Goal: Information Seeking & Learning: Learn about a topic

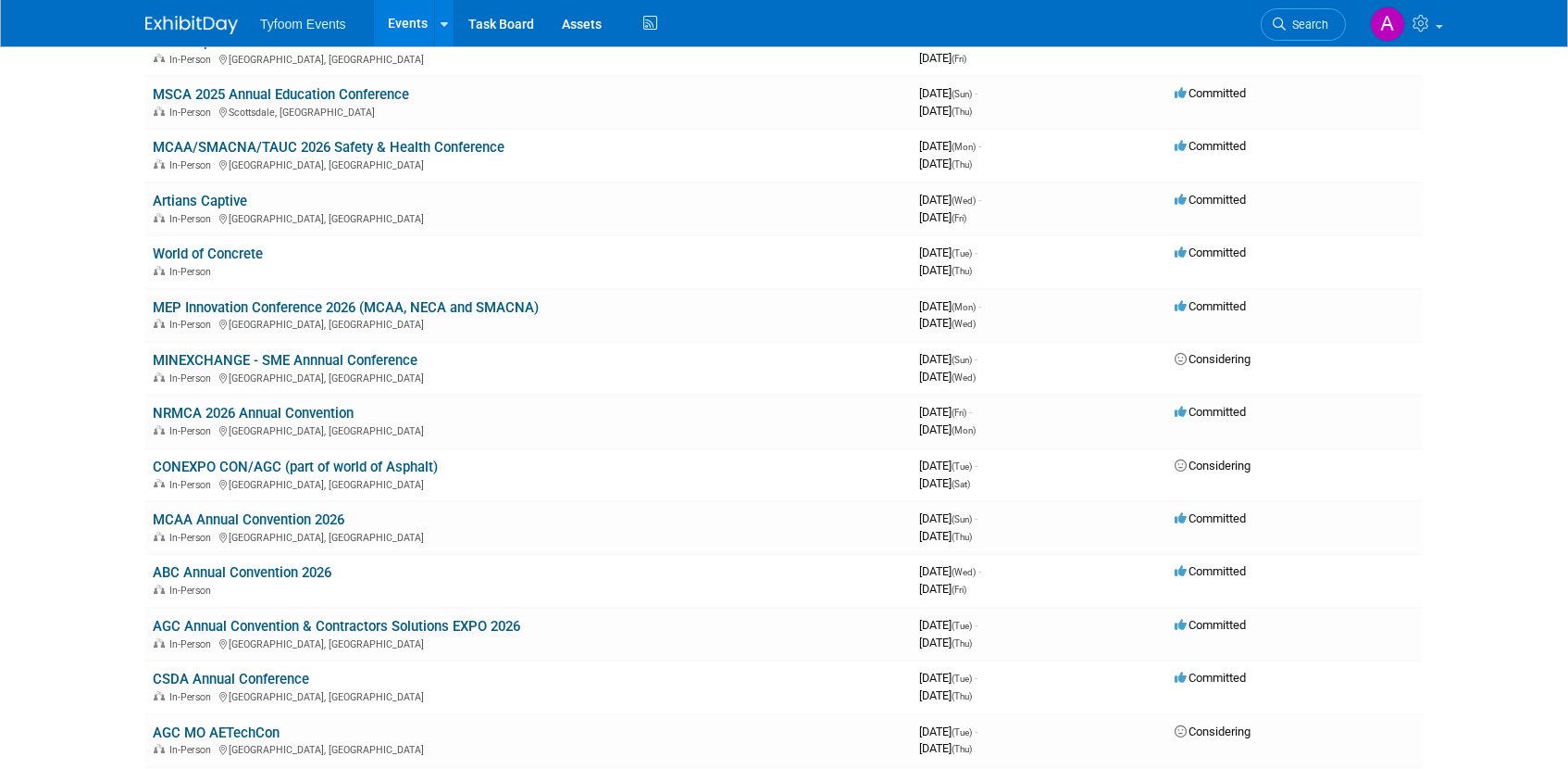
scroll to position [865, 0]
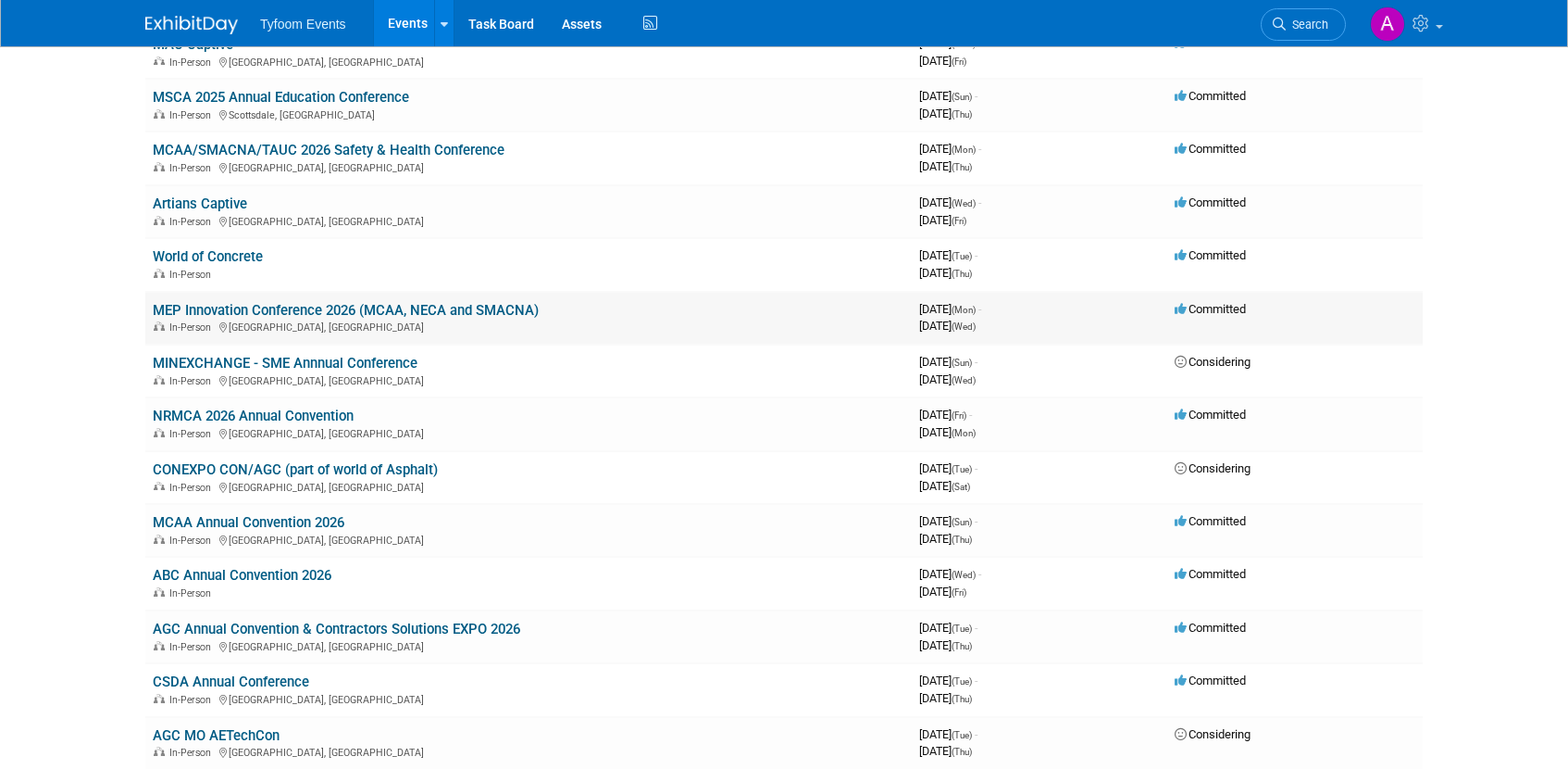
click at [318, 304] on link "MEP Innovation Conference 2026 (MCAA, NECA and SMACNA)" at bounding box center [346, 309] width 386 height 17
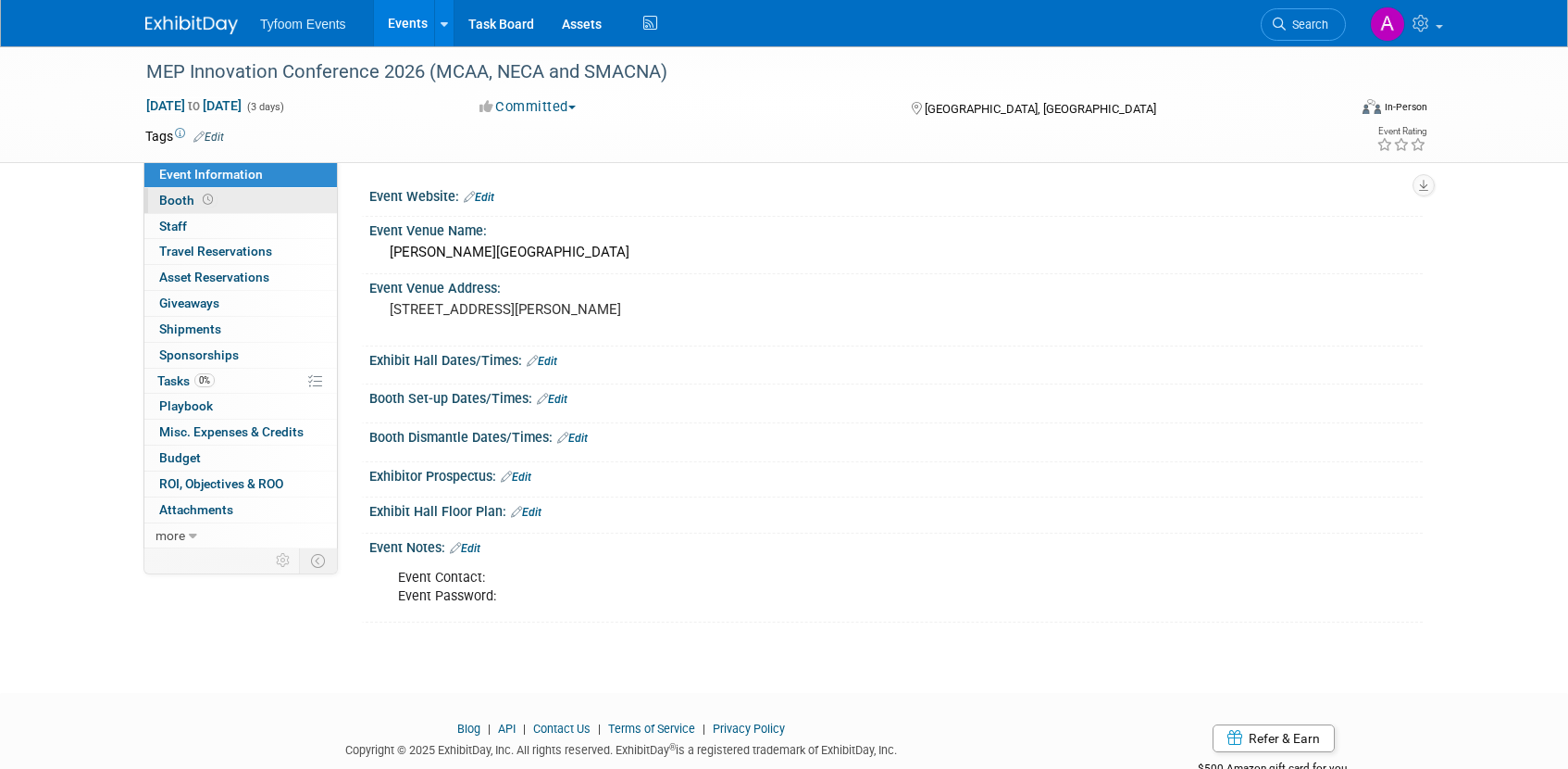
click at [185, 202] on span "Booth" at bounding box center [188, 200] width 58 height 15
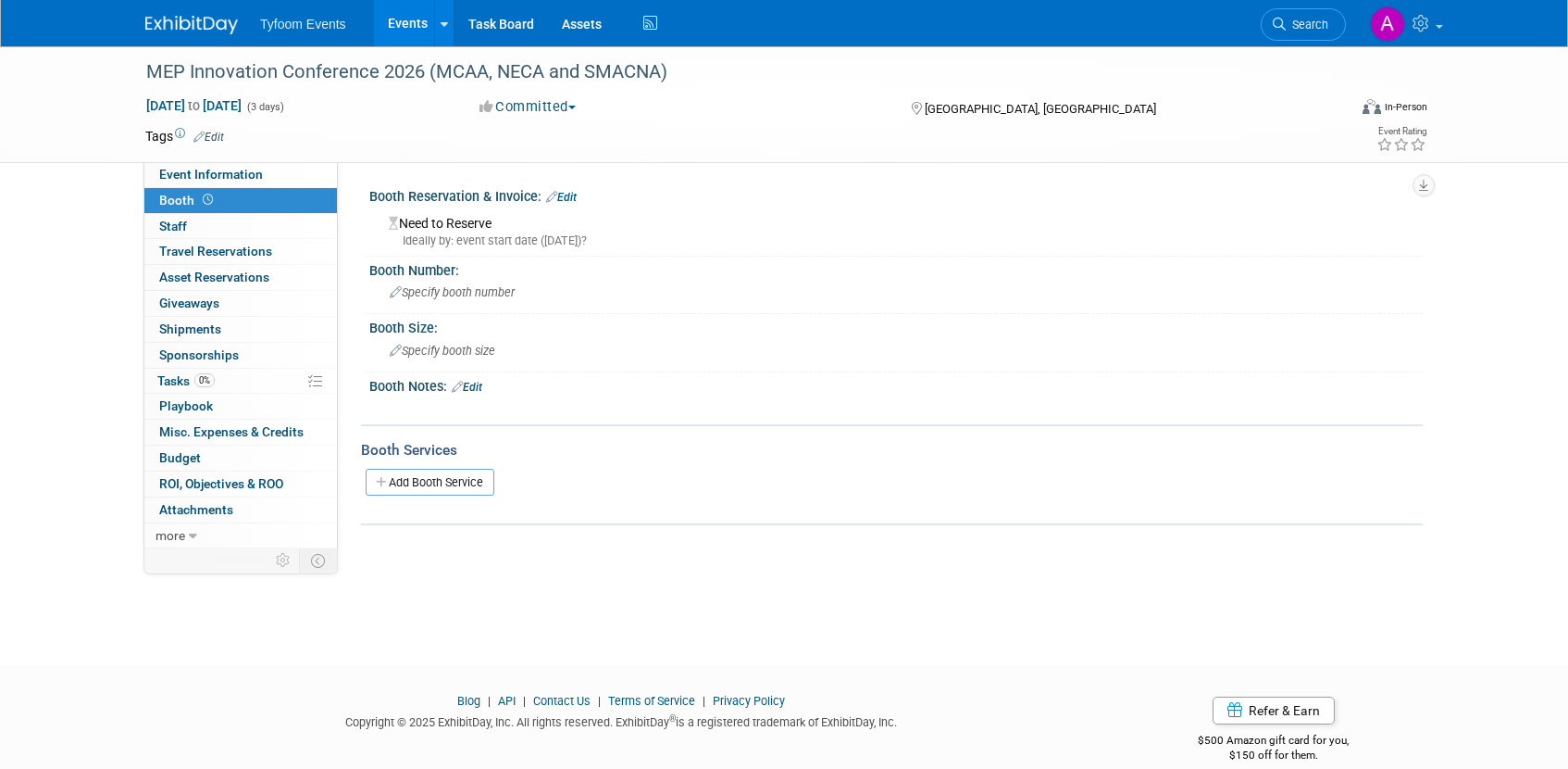
click at [384, 28] on link "Events" at bounding box center [408, 23] width 68 height 47
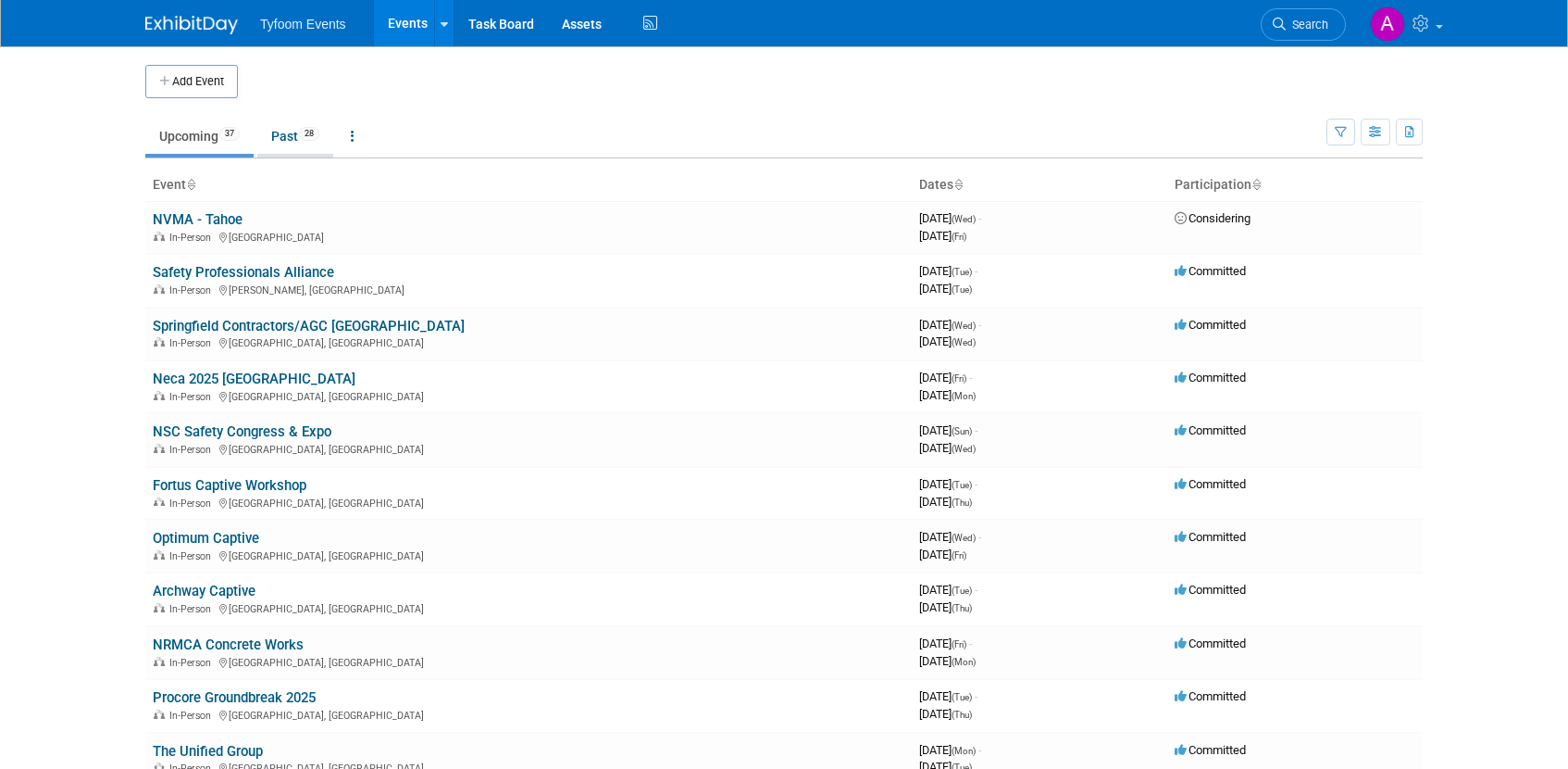
click at [284, 142] on link "Past 28" at bounding box center [295, 135] width 76 height 35
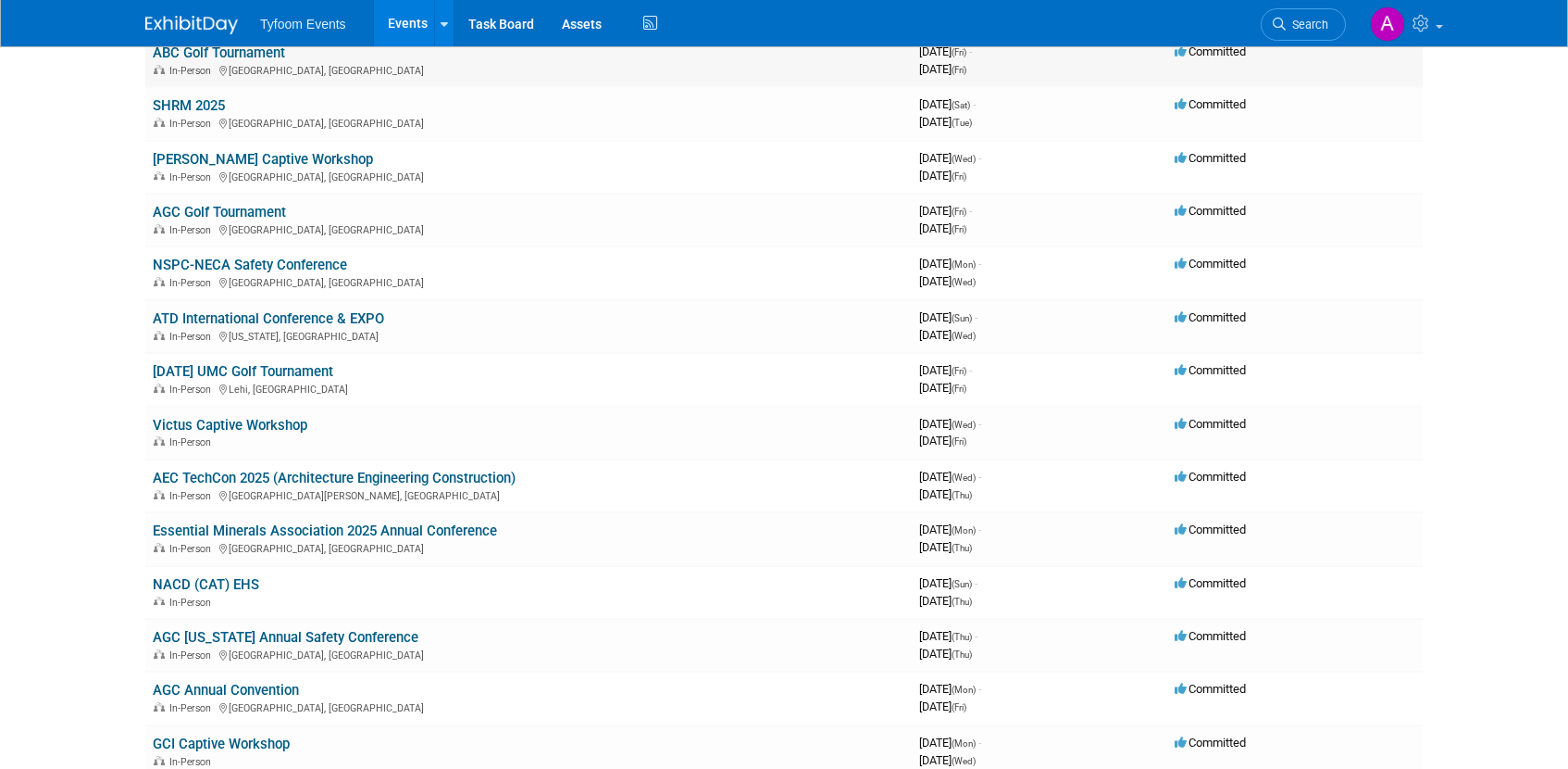
scroll to position [342, 0]
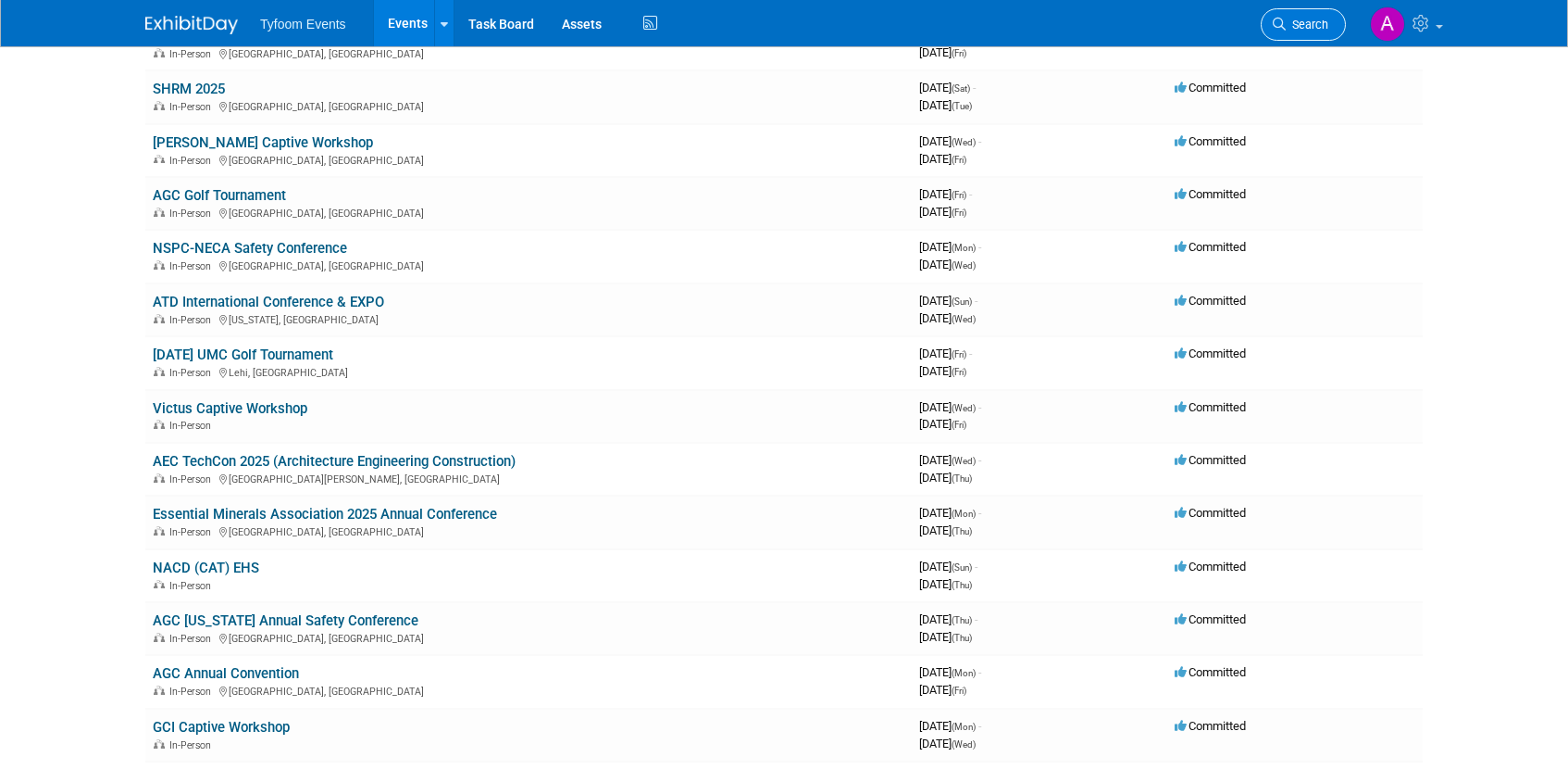
click at [1298, 15] on link "Search" at bounding box center [1304, 24] width 86 height 33
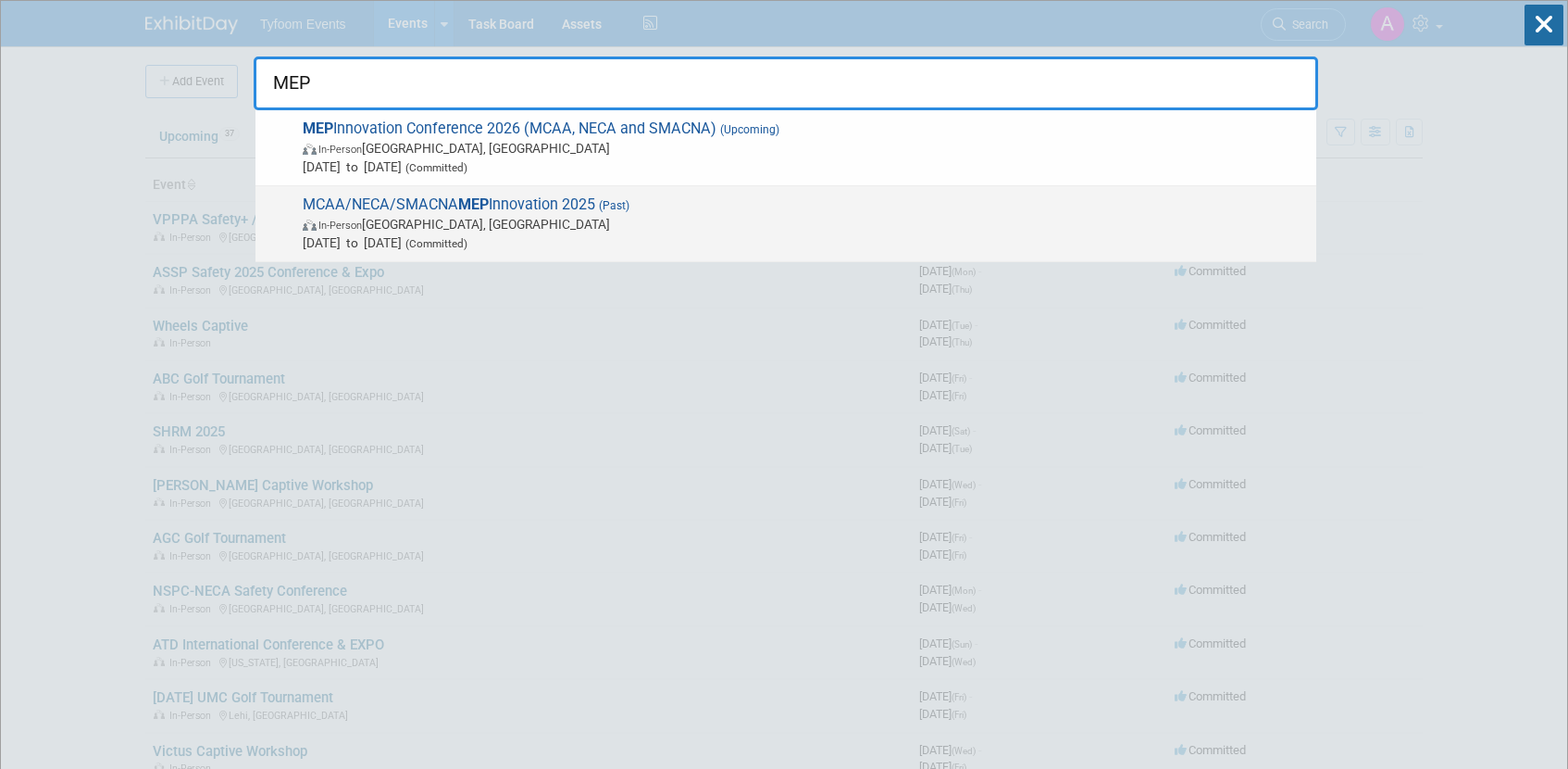
type input "MEP"
click at [451, 206] on span "MCAA/NECA/SMACNA MEP Innovation 2025 (Past) In-Person Los Angeles, CA Jan 27, 2…" at bounding box center [802, 223] width 1010 height 57
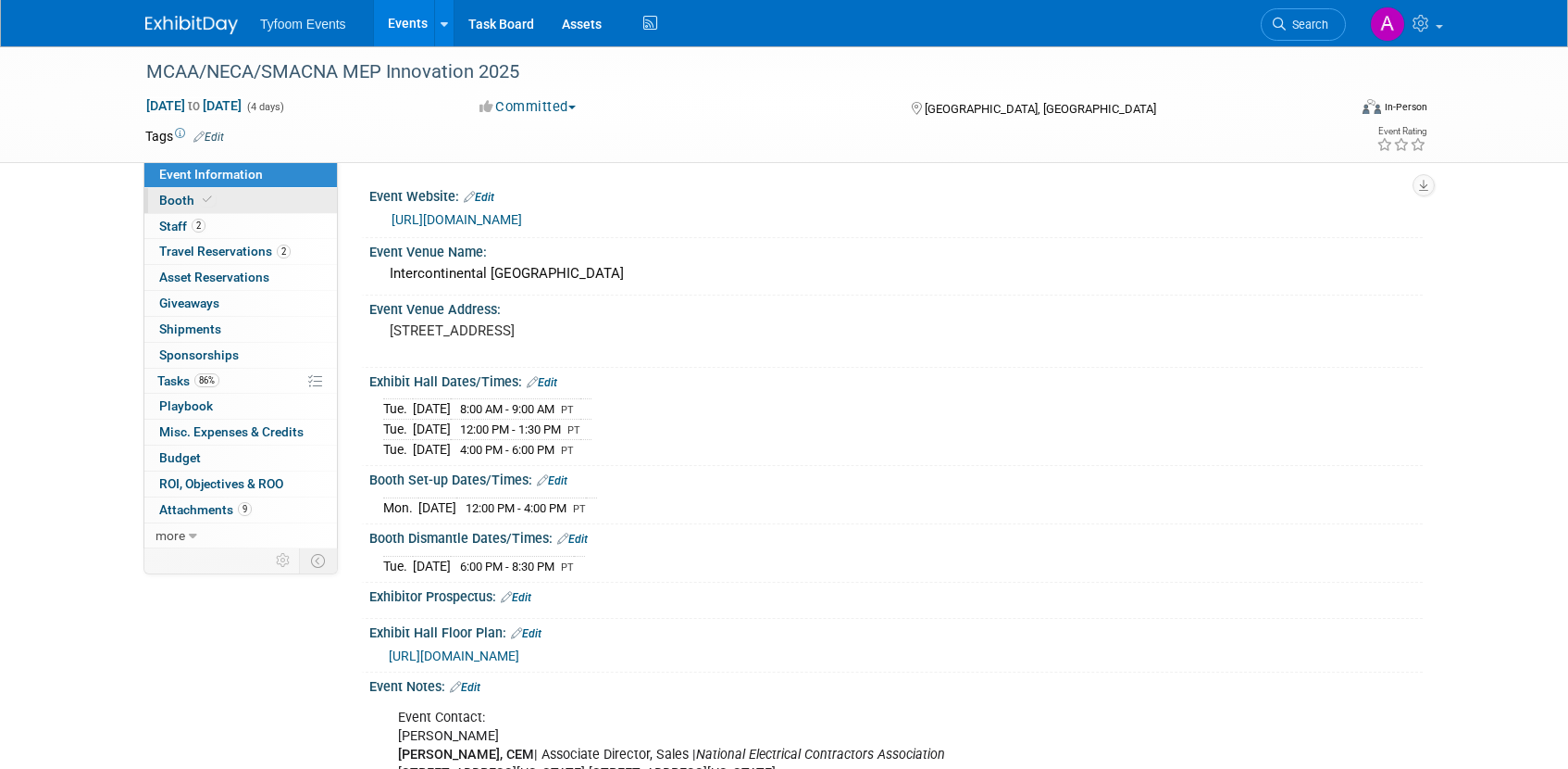
click at [182, 203] on span "Booth" at bounding box center [187, 200] width 57 height 15
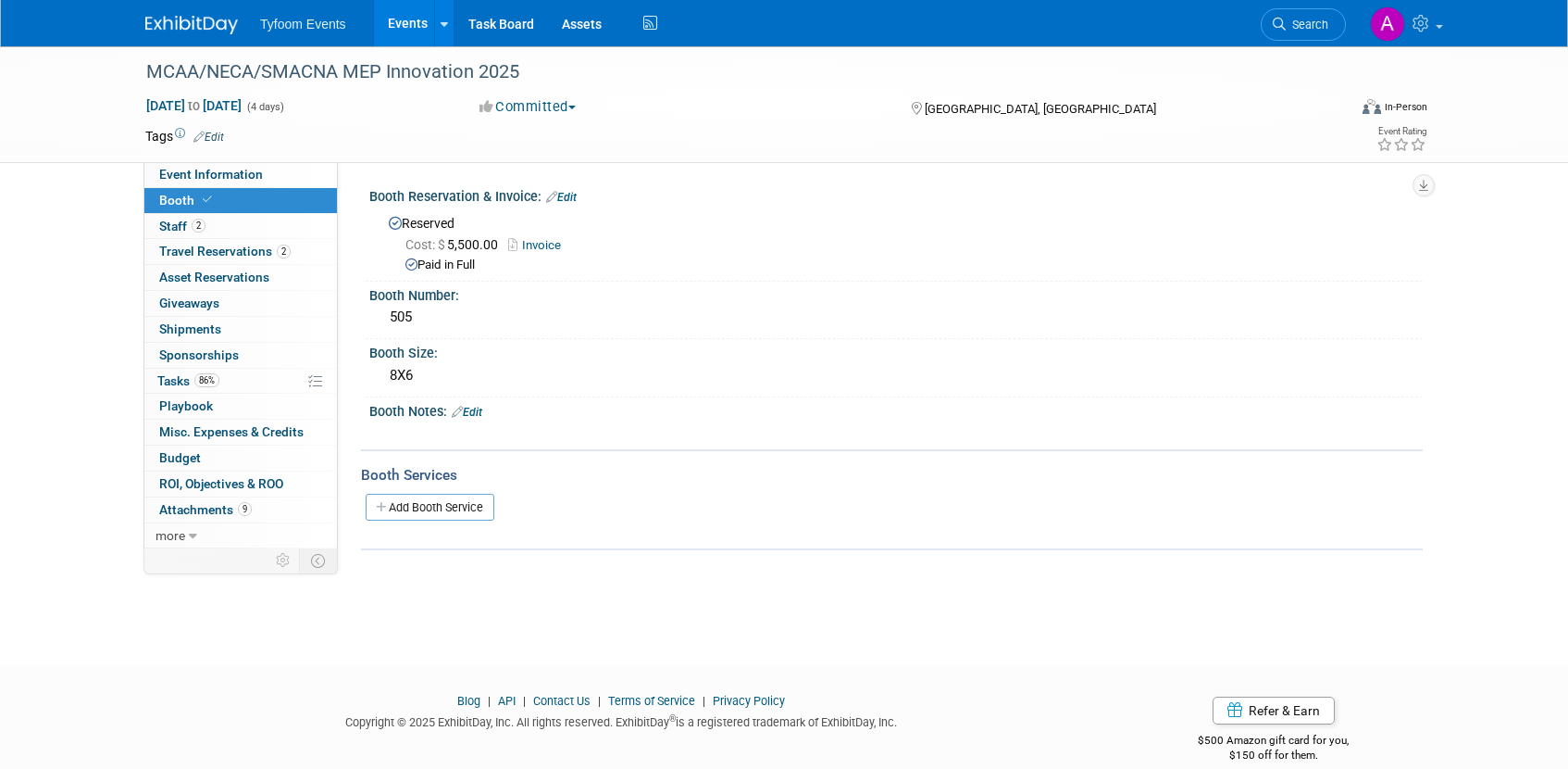
click at [543, 244] on link "Invoice" at bounding box center [539, 245] width 62 height 14
click at [200, 224] on span "2" at bounding box center [199, 226] width 14 height 14
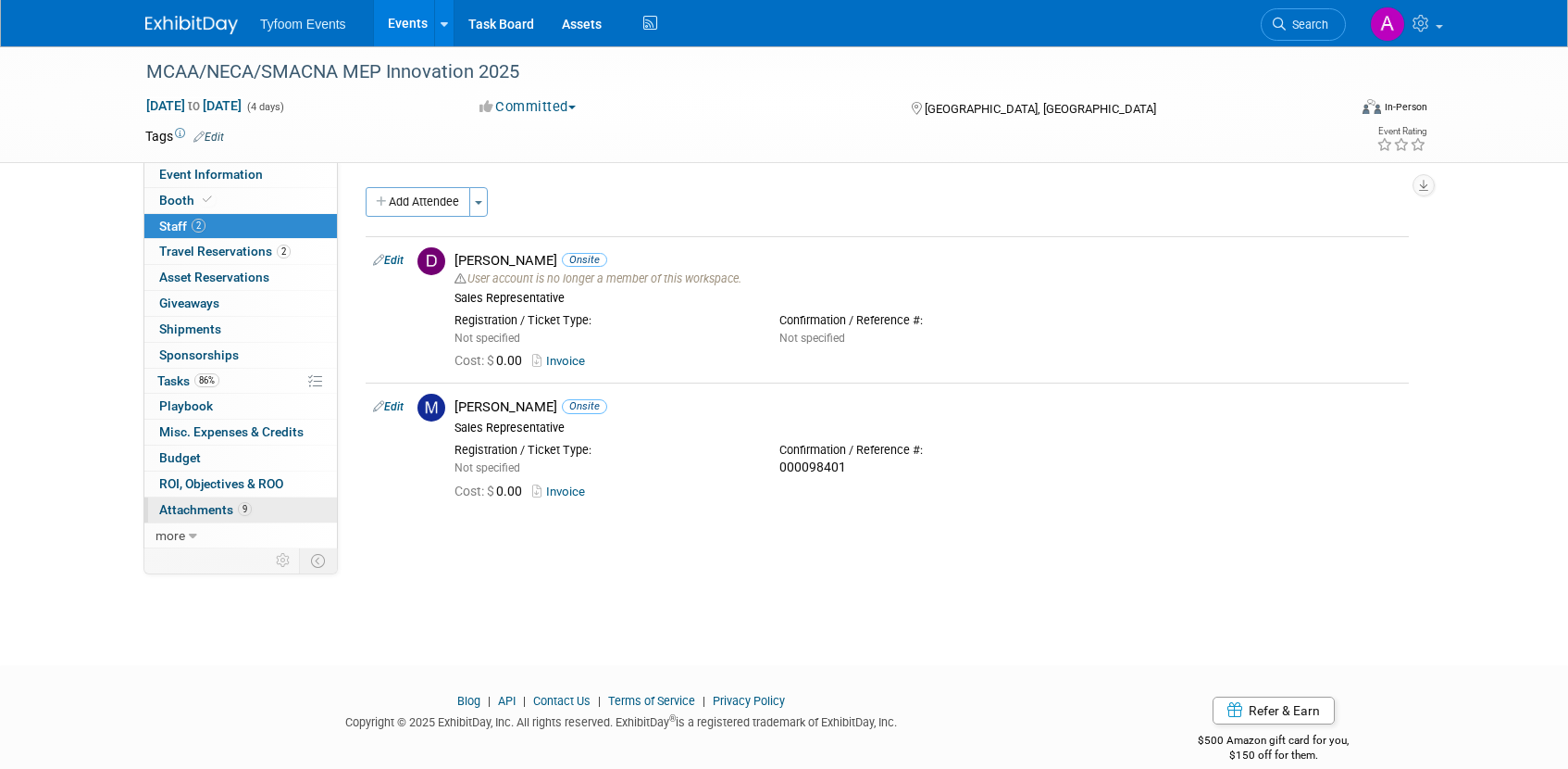
click at [220, 511] on span "Attachments 9" at bounding box center [205, 509] width 92 height 15
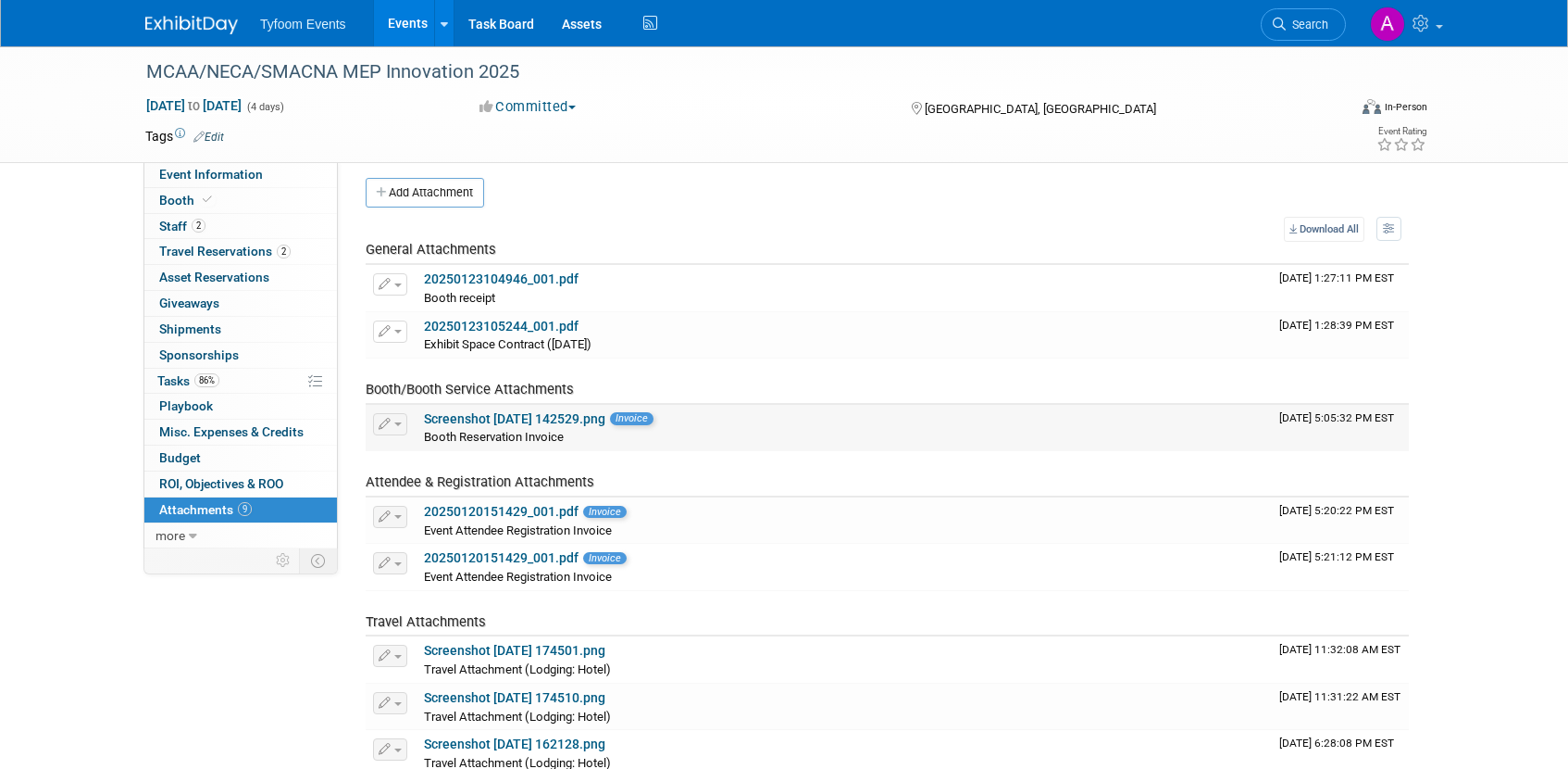
scroll to position [15, 0]
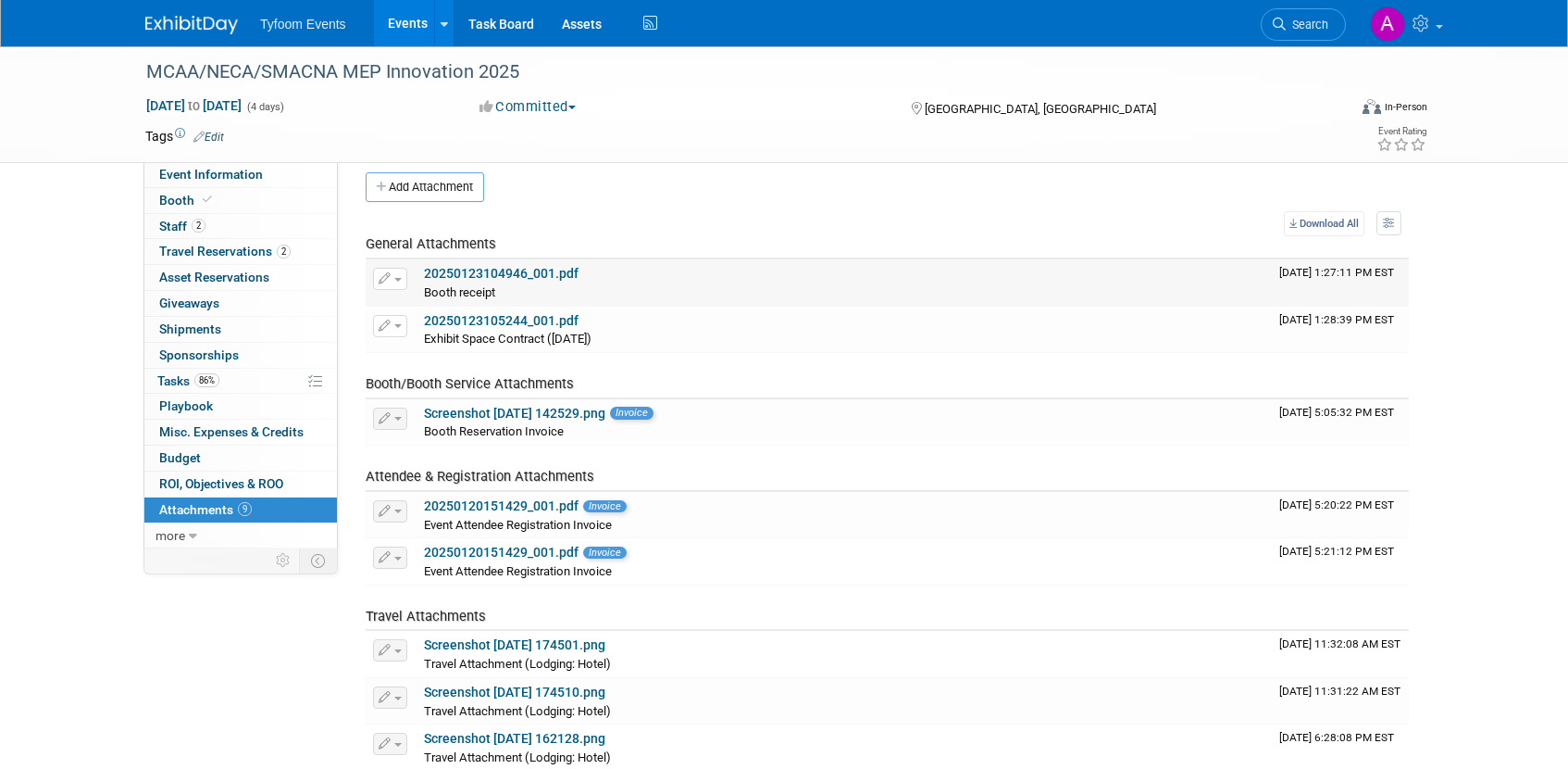
click at [462, 275] on link "20250123104946_001.pdf" at bounding box center [500, 273] width 154 height 15
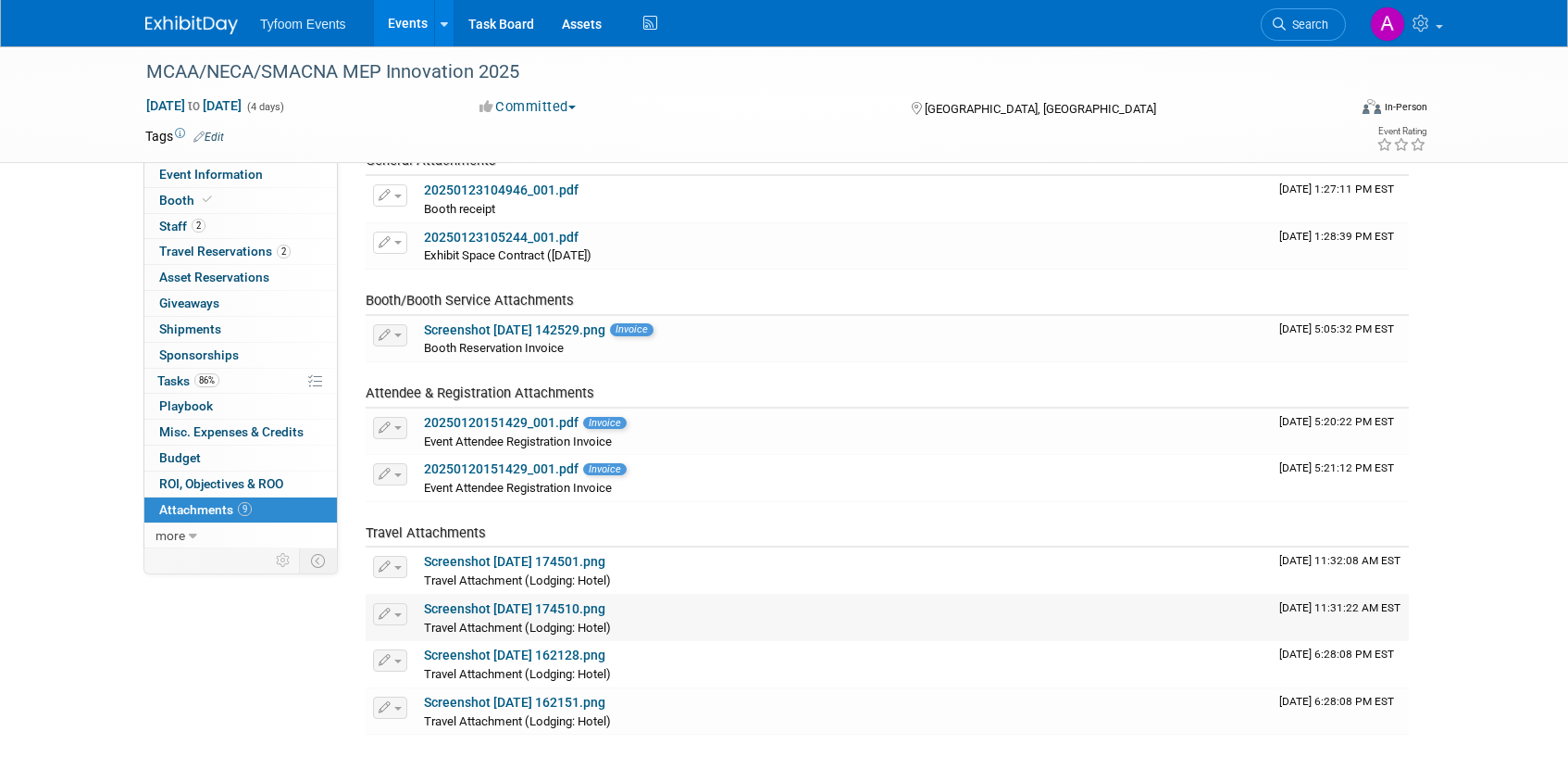
scroll to position [283, 0]
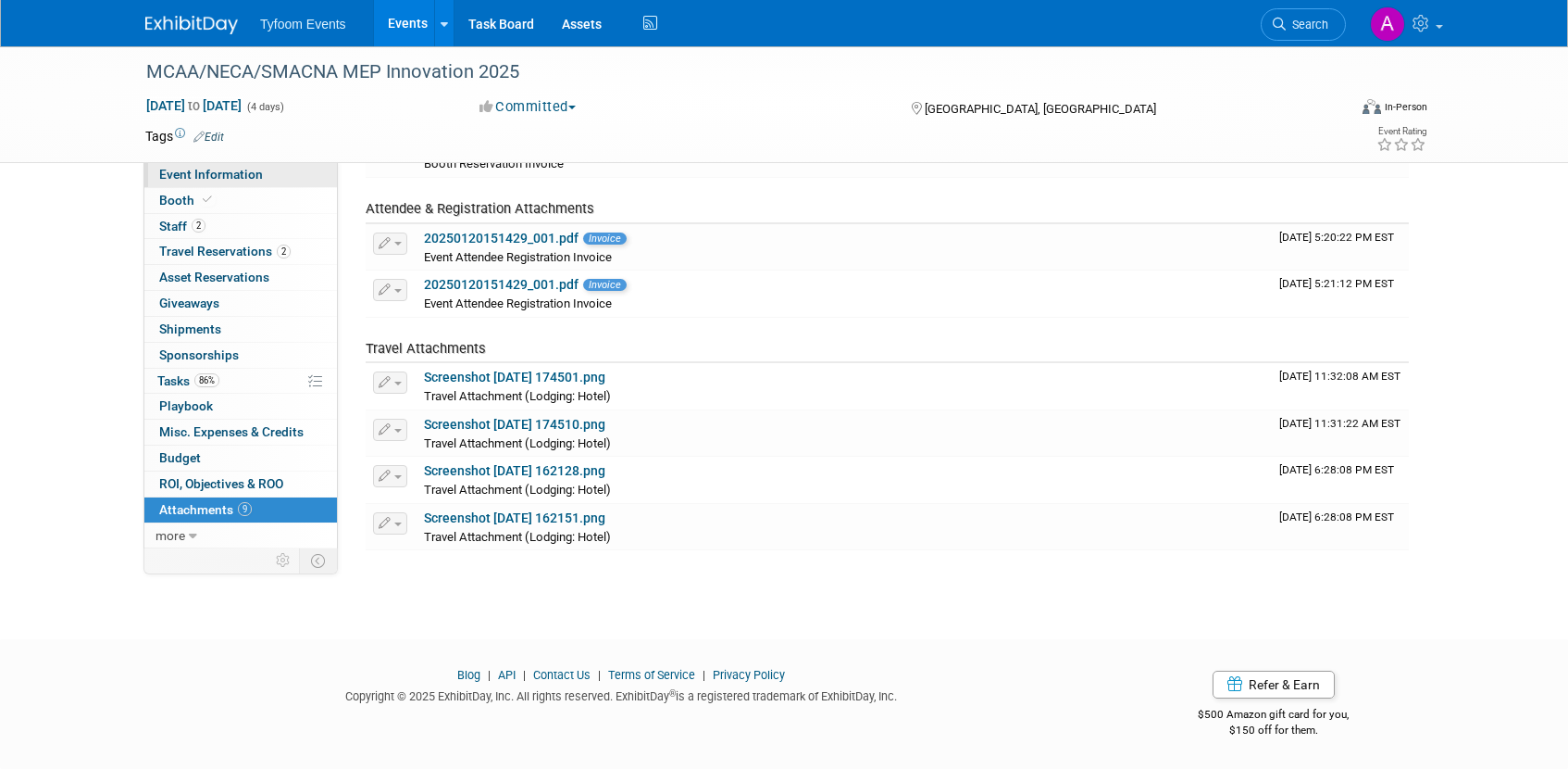
click at [216, 181] on span "Event Information" at bounding box center [211, 174] width 103 height 15
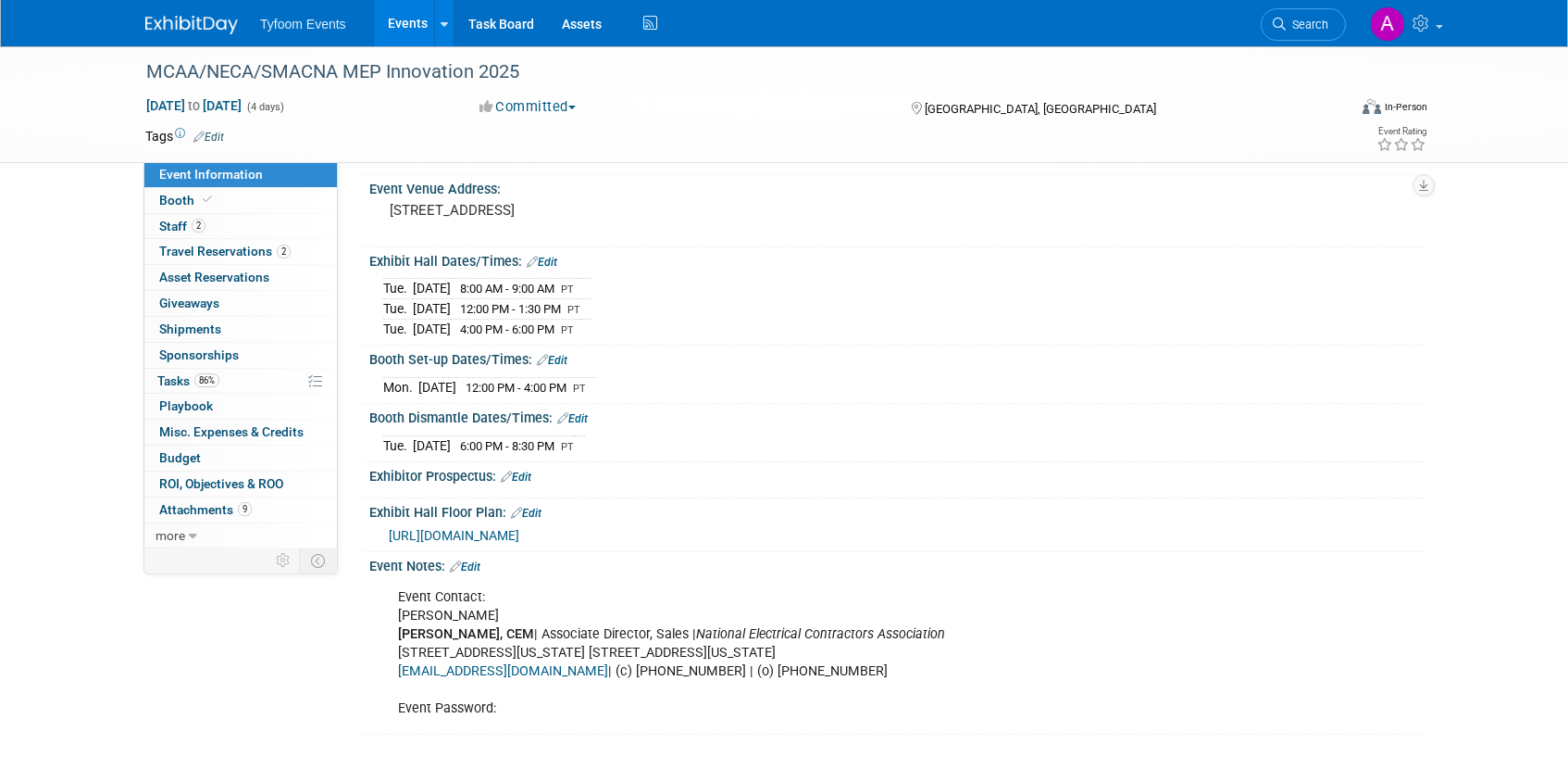
scroll to position [287, 0]
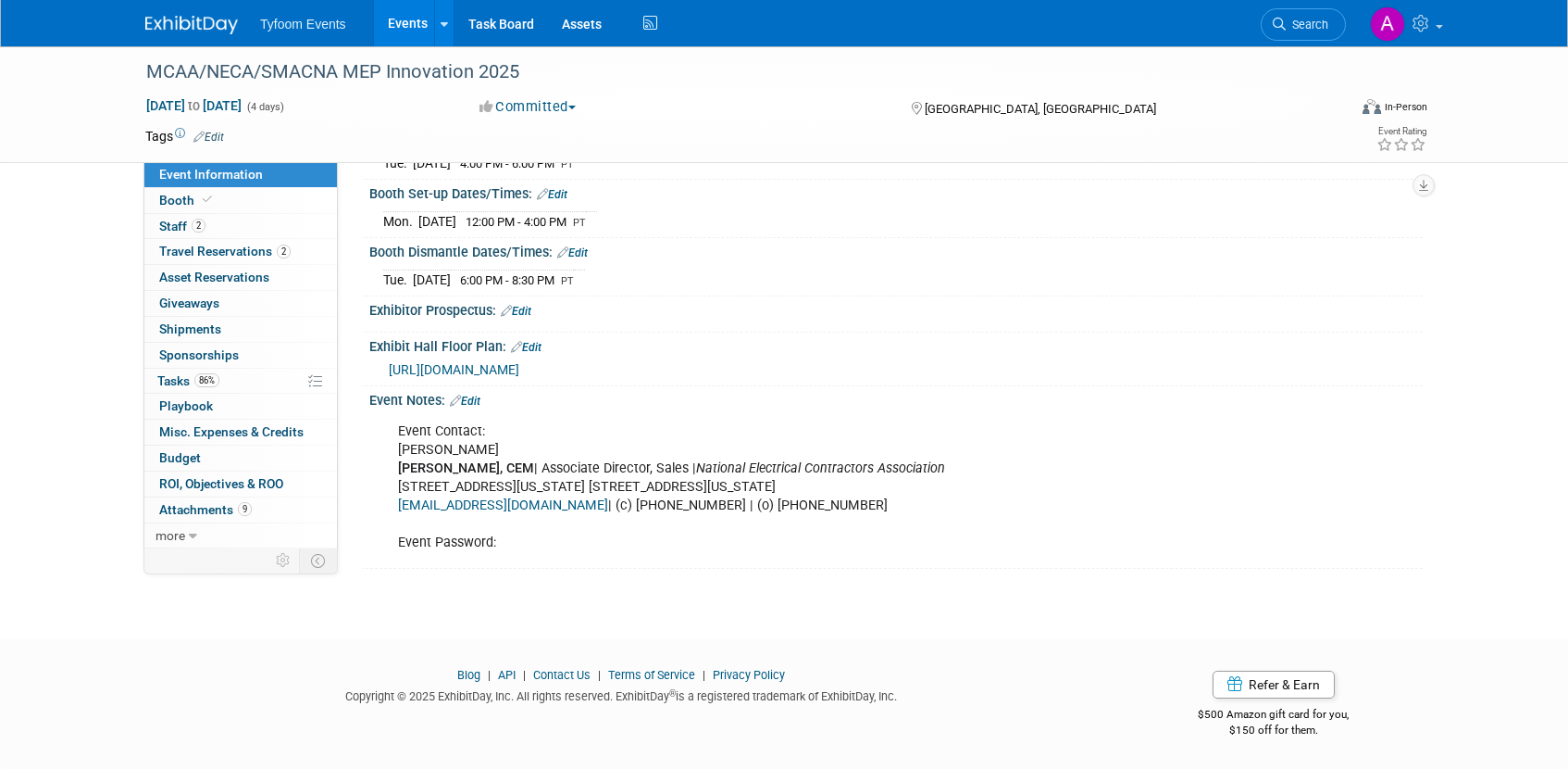
click at [408, 30] on link "Events" at bounding box center [408, 23] width 68 height 47
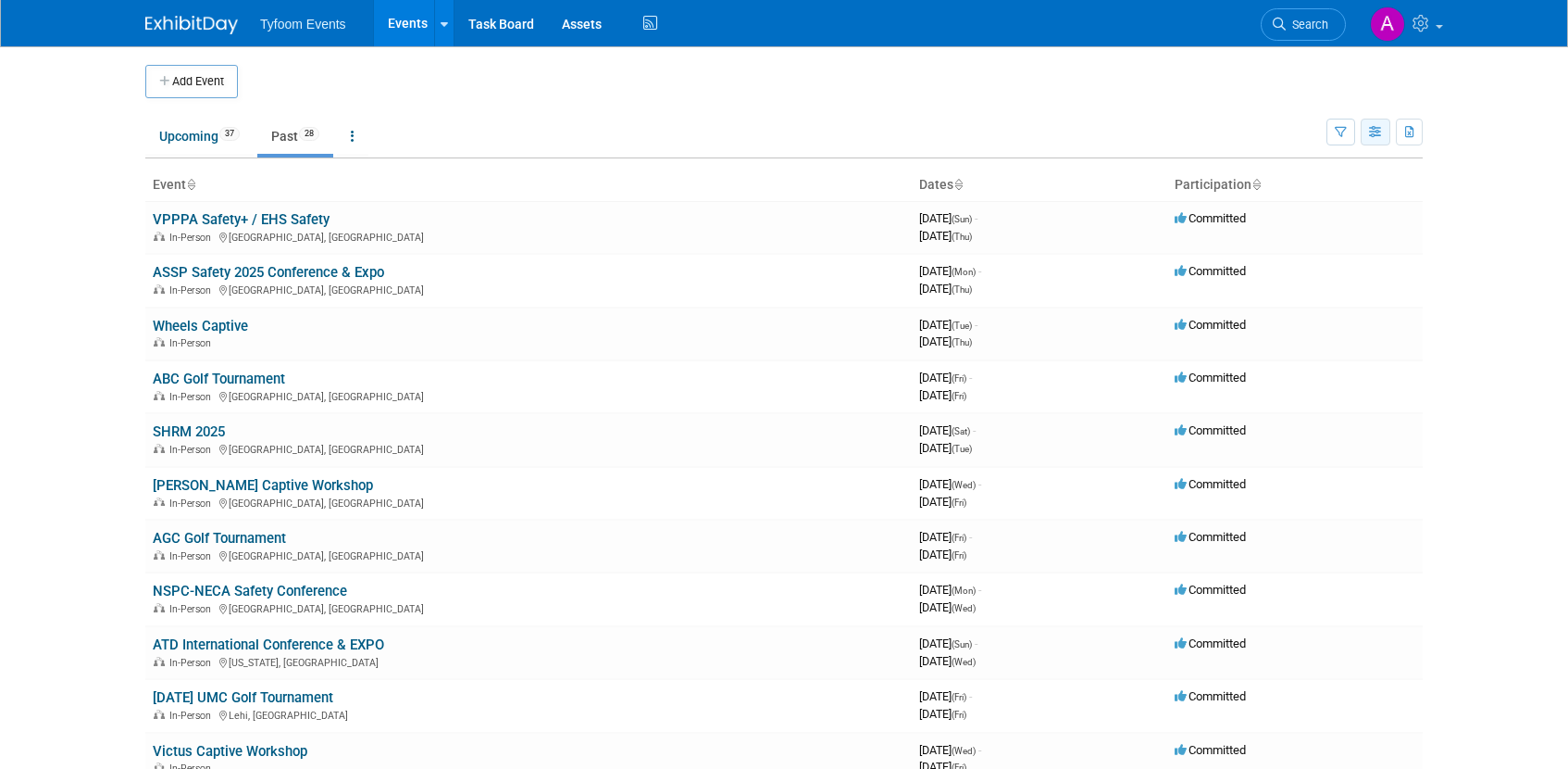
click at [1384, 138] on button "button" at bounding box center [1375, 131] width 30 height 27
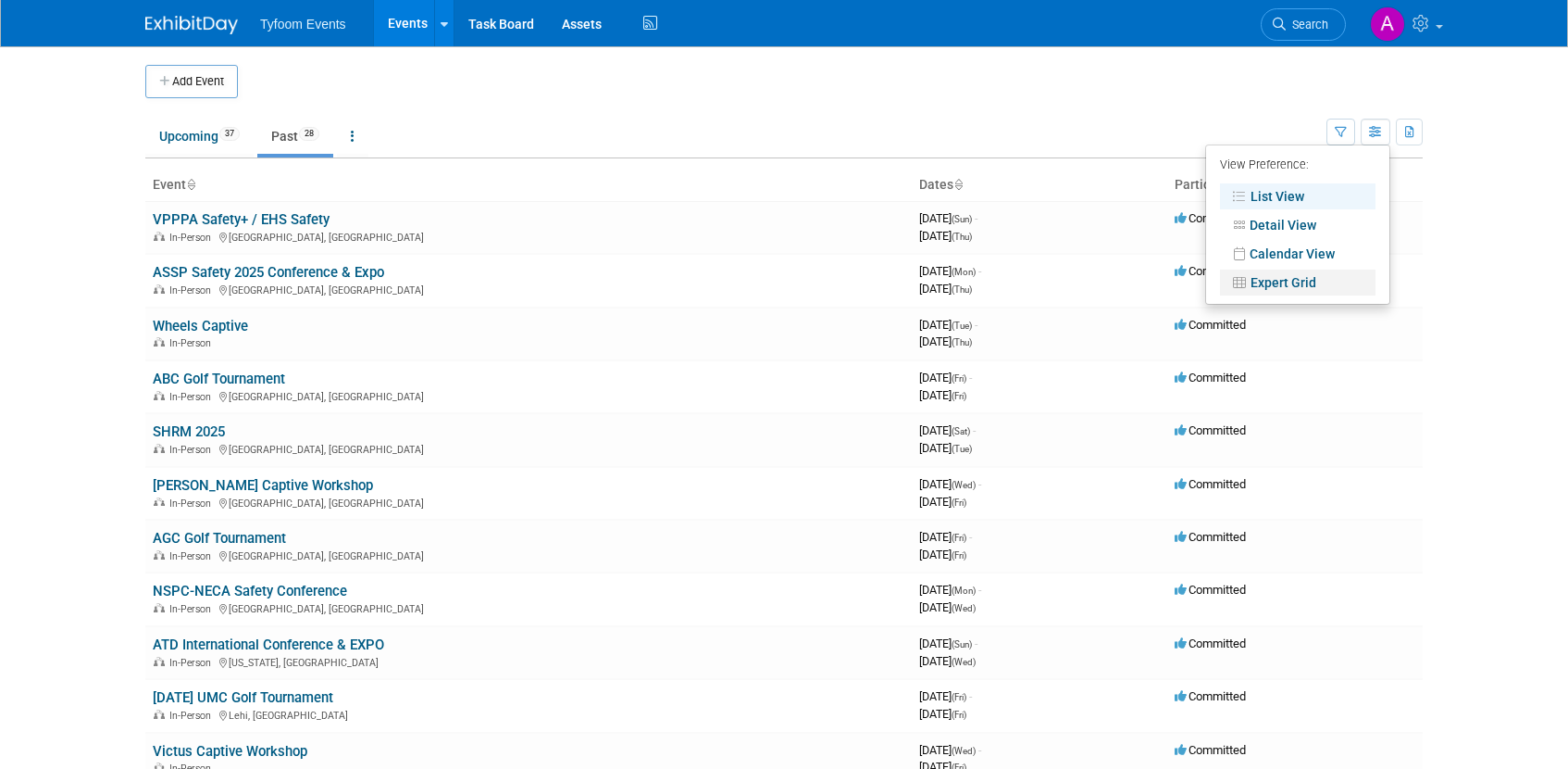
click at [1300, 282] on link "Expert Grid" at bounding box center [1298, 283] width 155 height 26
